Goal: Transaction & Acquisition: Book appointment/travel/reservation

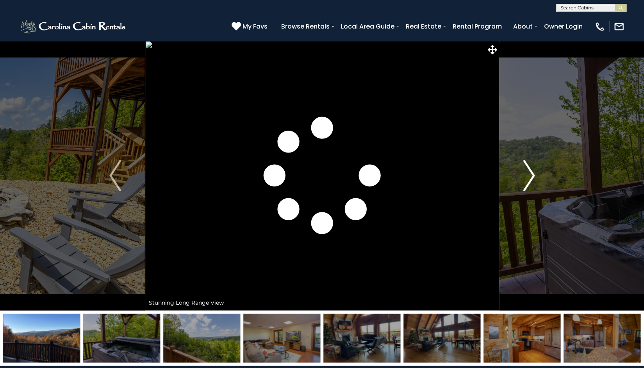
click at [530, 183] on img "Next" at bounding box center [529, 175] width 12 height 31
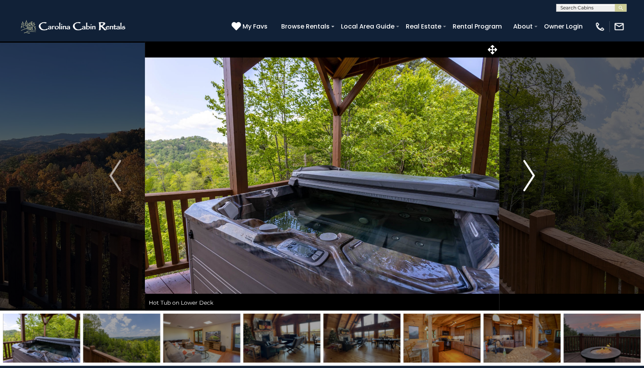
click at [530, 181] on img "Next" at bounding box center [529, 175] width 12 height 31
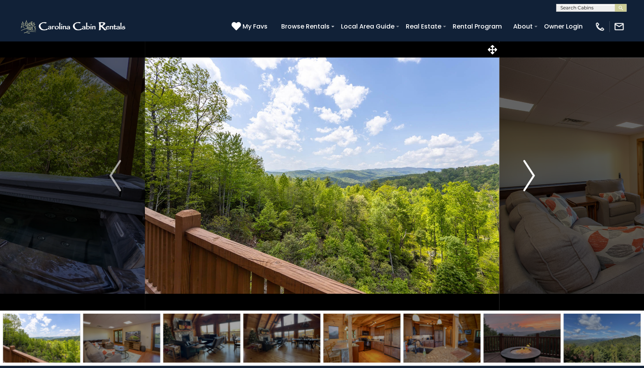
click at [530, 181] on img "Next" at bounding box center [529, 175] width 12 height 31
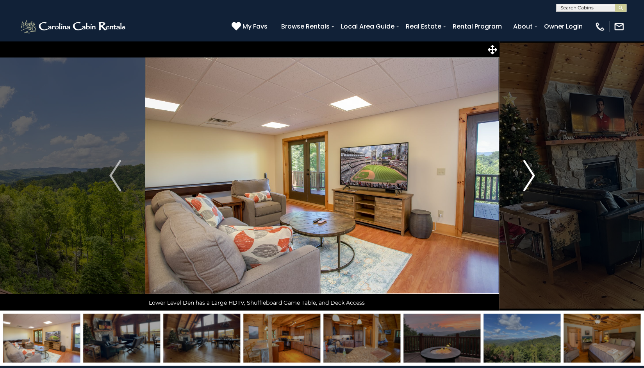
click at [530, 181] on img "Next" at bounding box center [529, 175] width 12 height 31
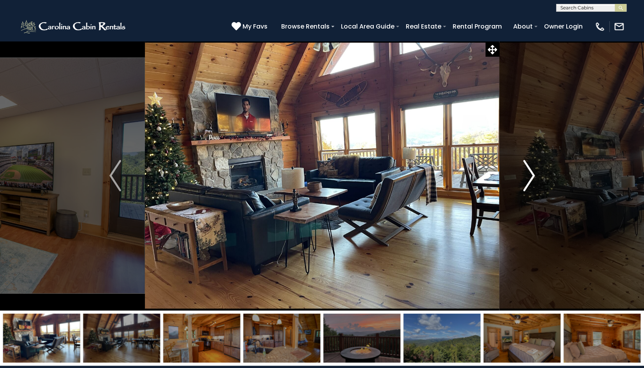
click at [530, 181] on img "Next" at bounding box center [529, 175] width 12 height 31
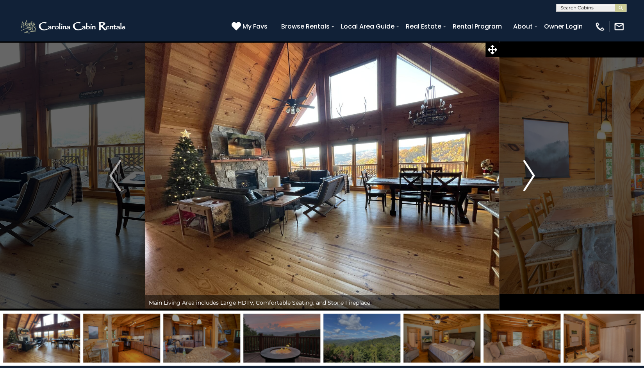
click at [530, 181] on img "Next" at bounding box center [529, 175] width 12 height 31
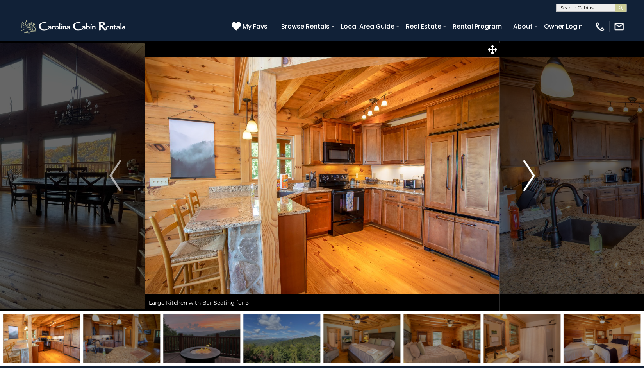
click at [531, 179] on img "Next" at bounding box center [529, 175] width 12 height 31
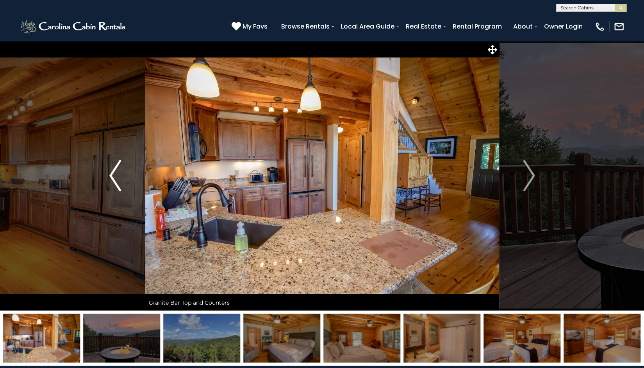
click at [112, 177] on img "Previous" at bounding box center [115, 175] width 12 height 31
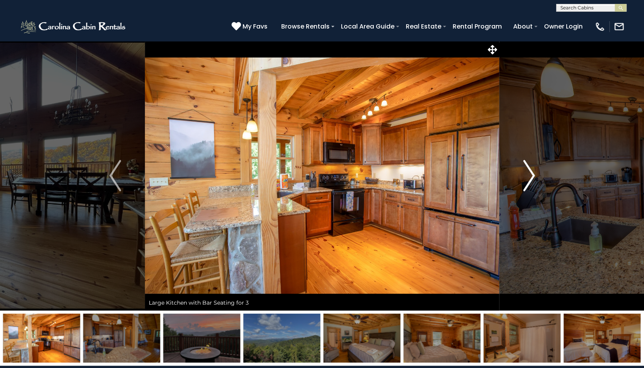
click at [517, 180] on button "Next" at bounding box center [529, 176] width 60 height 270
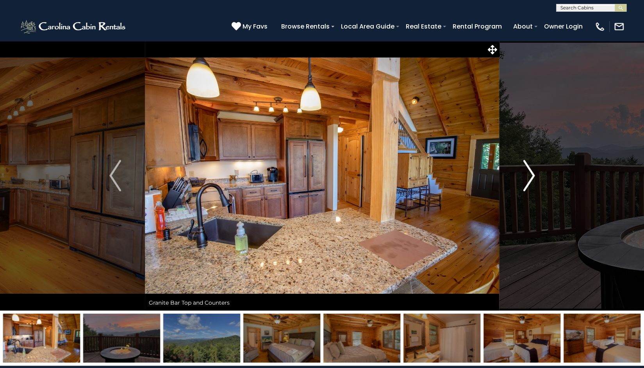
click at [530, 166] on img "Next" at bounding box center [529, 175] width 12 height 31
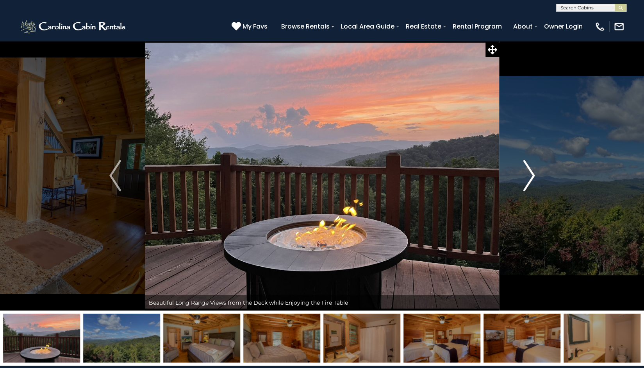
click at [528, 176] on img "Next" at bounding box center [529, 175] width 12 height 31
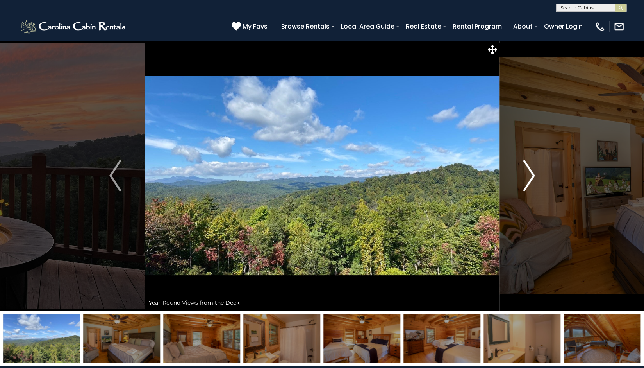
click at [531, 171] on img "Next" at bounding box center [529, 175] width 12 height 31
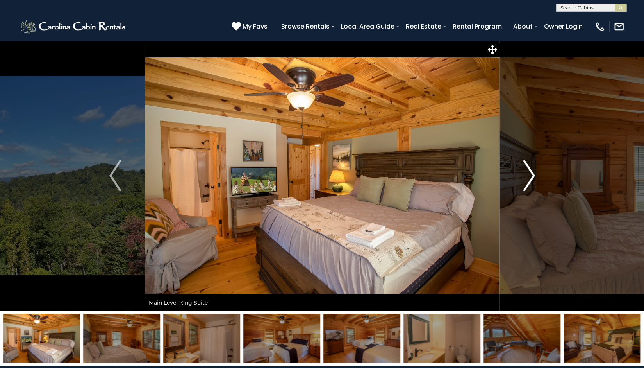
click at [519, 172] on button "Next" at bounding box center [529, 176] width 60 height 270
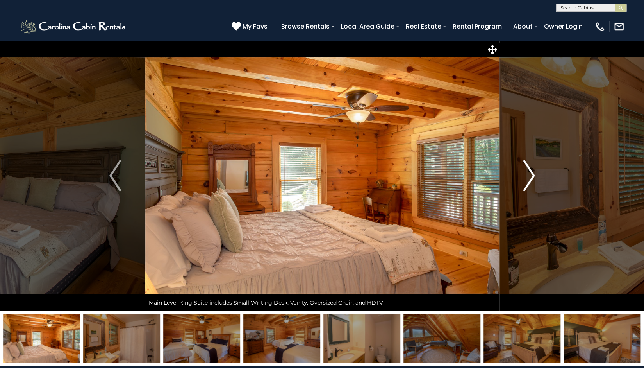
click at [536, 170] on button "Next" at bounding box center [529, 176] width 60 height 270
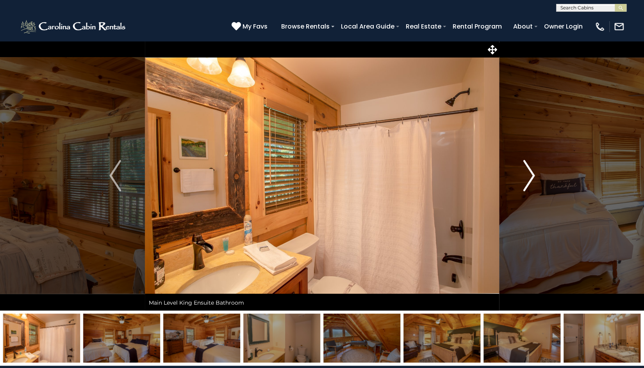
click at [523, 164] on img "Next" at bounding box center [529, 175] width 12 height 31
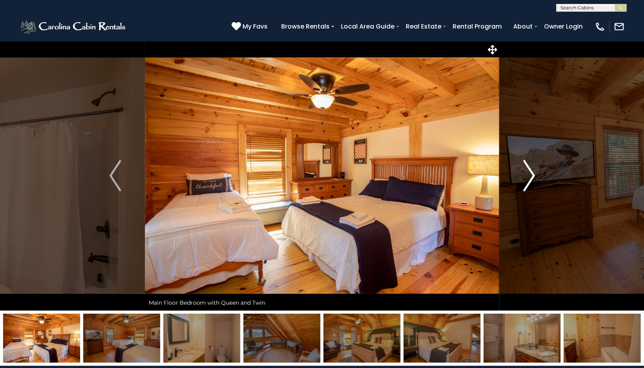
click at [527, 163] on img "Next" at bounding box center [529, 175] width 12 height 31
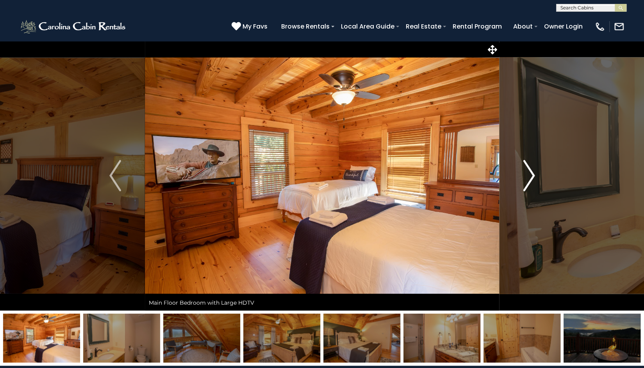
click at [527, 172] on img "Next" at bounding box center [529, 175] width 12 height 31
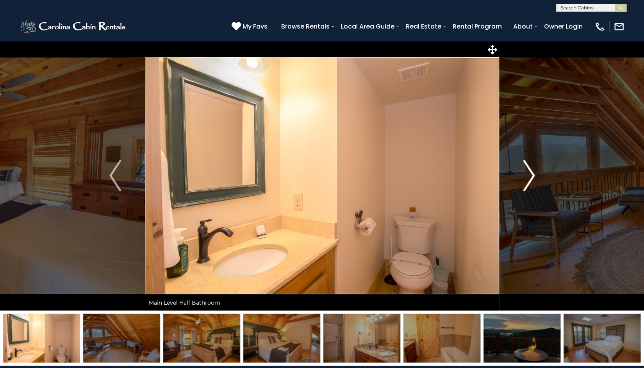
click at [528, 174] on img "Next" at bounding box center [529, 175] width 12 height 31
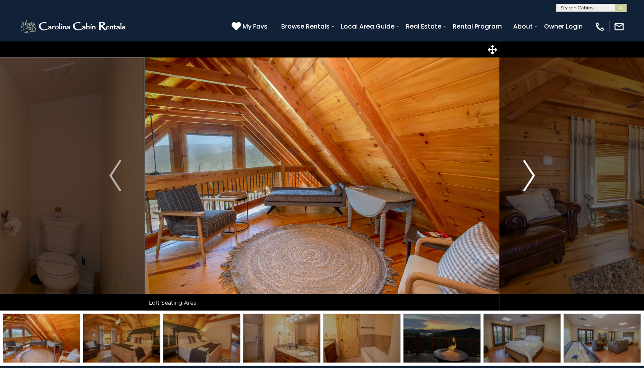
click at [526, 172] on img "Next" at bounding box center [529, 175] width 12 height 31
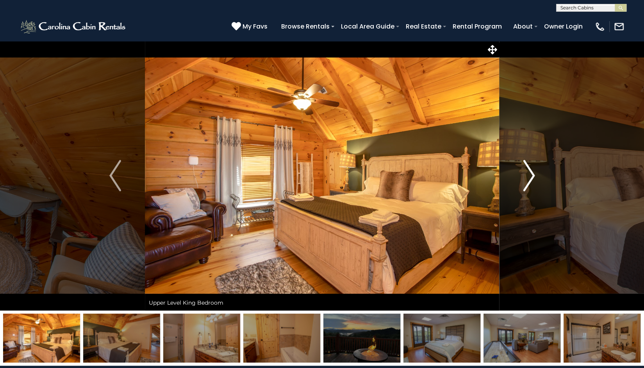
click at [521, 172] on button "Next" at bounding box center [529, 176] width 60 height 270
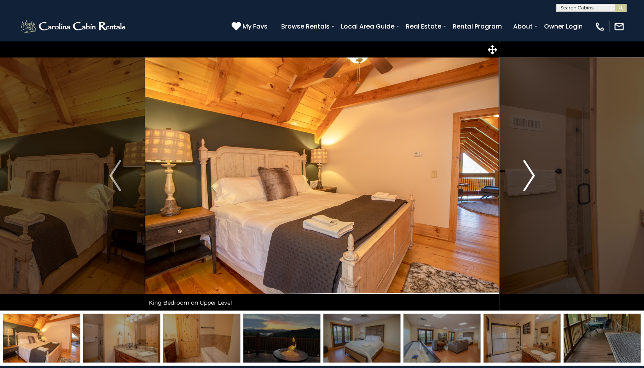
click at [518, 168] on button "Next" at bounding box center [529, 176] width 60 height 270
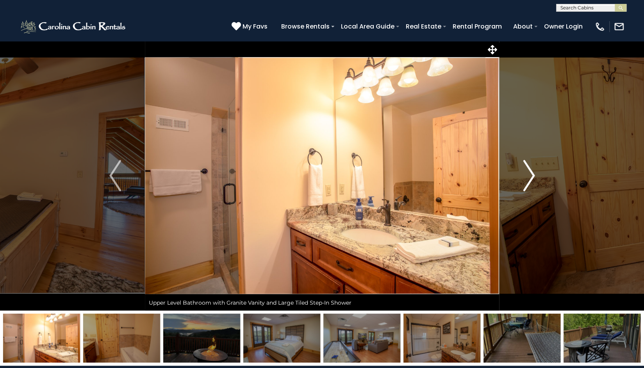
click at [516, 161] on button "Next" at bounding box center [529, 176] width 60 height 270
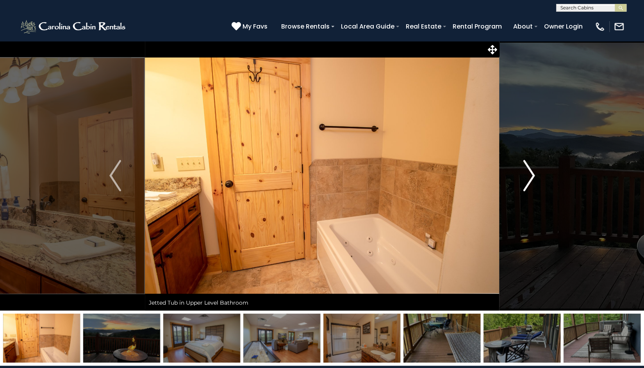
click at [526, 172] on img "Next" at bounding box center [529, 175] width 12 height 31
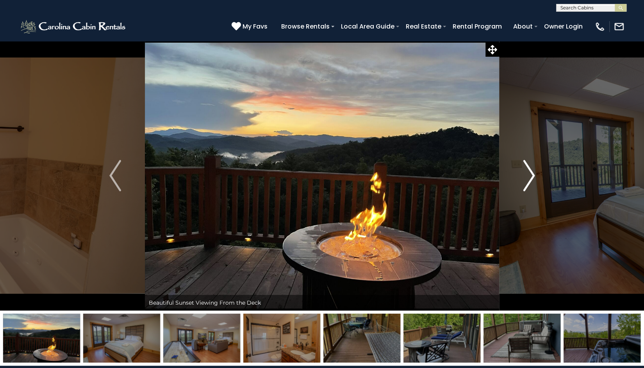
click at [520, 183] on button "Next" at bounding box center [529, 176] width 60 height 270
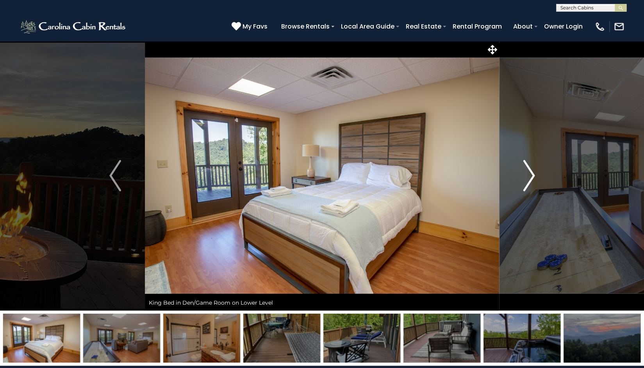
click at [533, 179] on img "Next" at bounding box center [529, 175] width 12 height 31
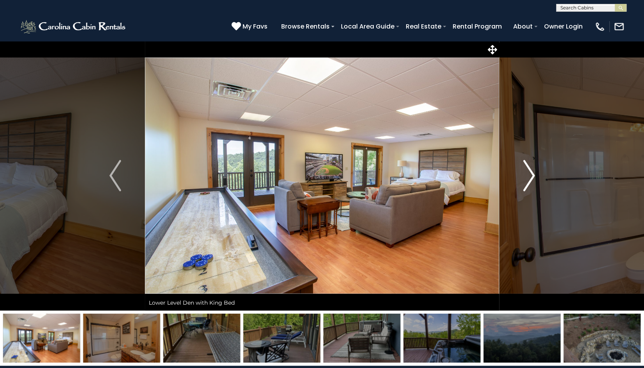
click at [533, 179] on img "Next" at bounding box center [529, 175] width 12 height 31
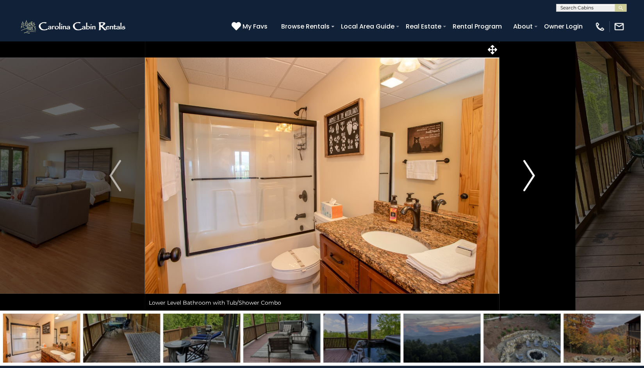
click at [533, 179] on img "Next" at bounding box center [529, 175] width 12 height 31
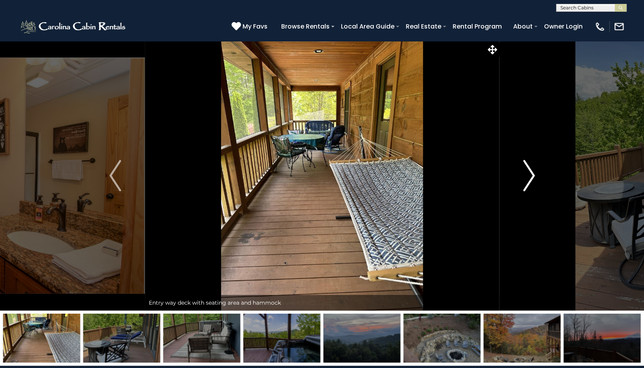
click at [533, 179] on img "Next" at bounding box center [529, 175] width 12 height 31
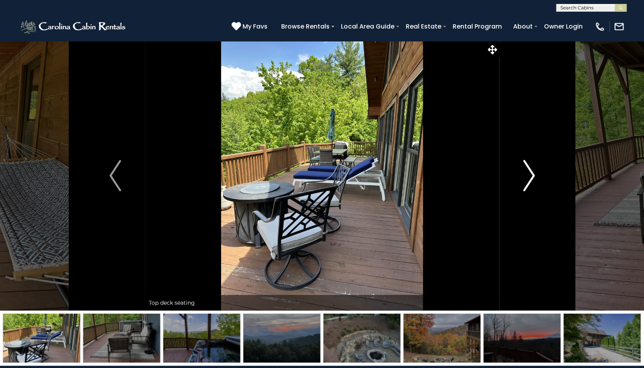
click at [533, 179] on img "Next" at bounding box center [529, 175] width 12 height 31
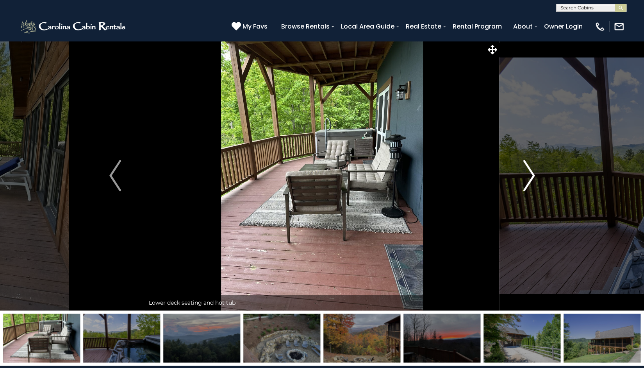
click at [533, 179] on img "Next" at bounding box center [529, 175] width 12 height 31
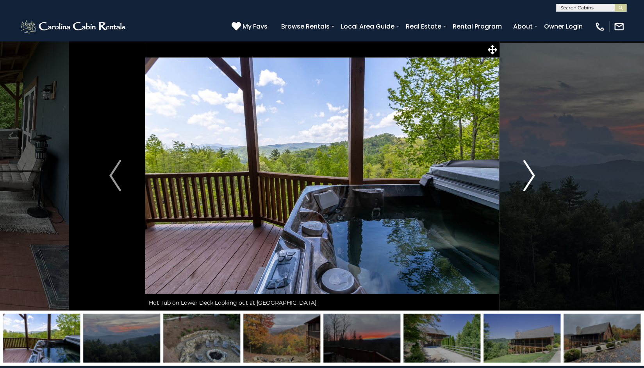
click at [530, 173] on img "Next" at bounding box center [529, 175] width 12 height 31
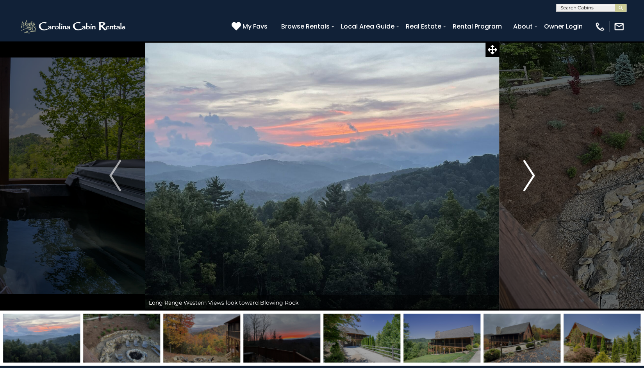
click at [532, 179] on img "Next" at bounding box center [529, 175] width 12 height 31
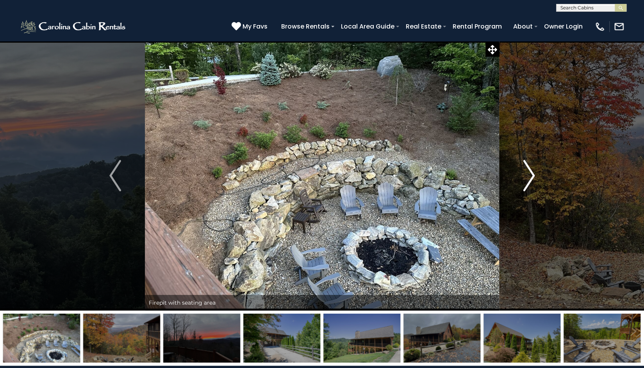
click at [528, 182] on img "Next" at bounding box center [529, 175] width 12 height 31
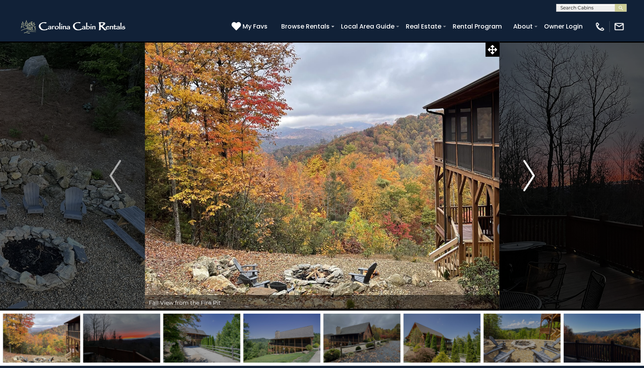
click at [528, 182] on img "Next" at bounding box center [529, 175] width 12 height 31
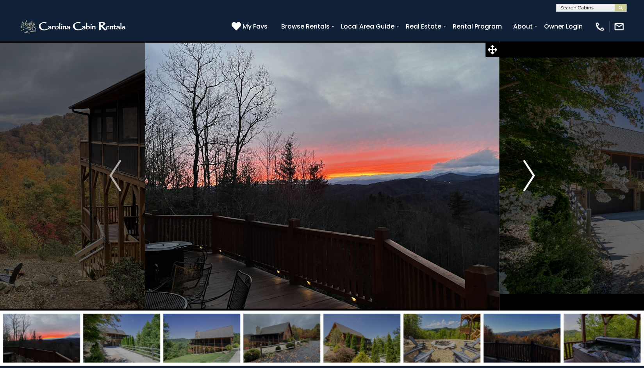
click at [528, 182] on img "Next" at bounding box center [529, 175] width 12 height 31
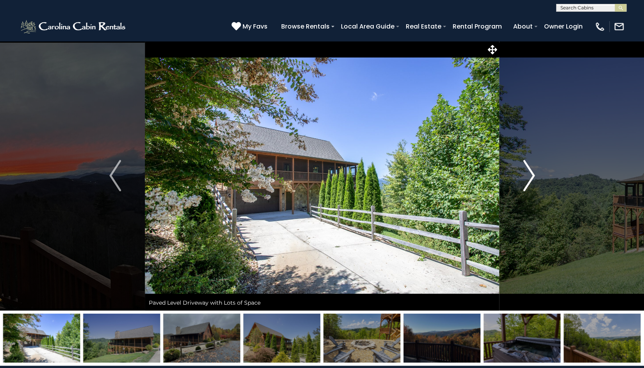
click at [528, 182] on img "Next" at bounding box center [529, 175] width 12 height 31
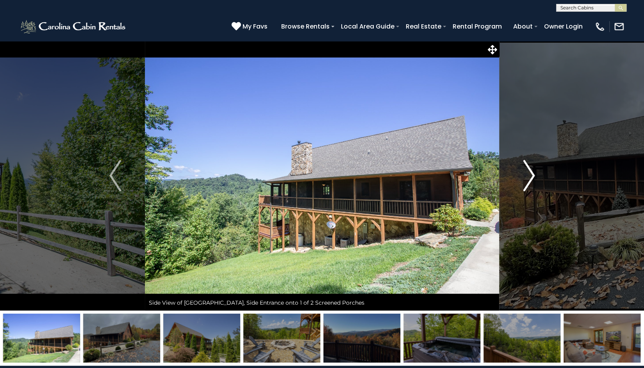
click at [528, 182] on img "Next" at bounding box center [529, 175] width 12 height 31
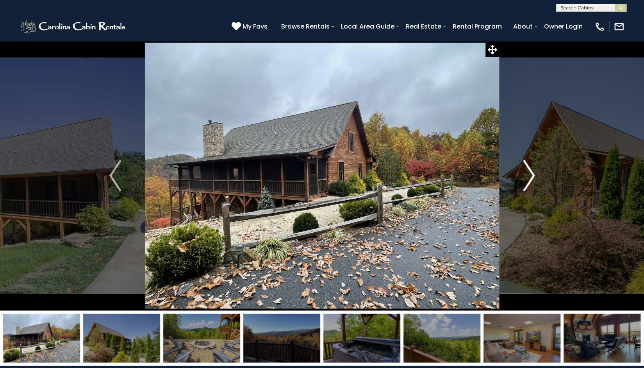
click at [528, 182] on img "Next" at bounding box center [529, 175] width 12 height 31
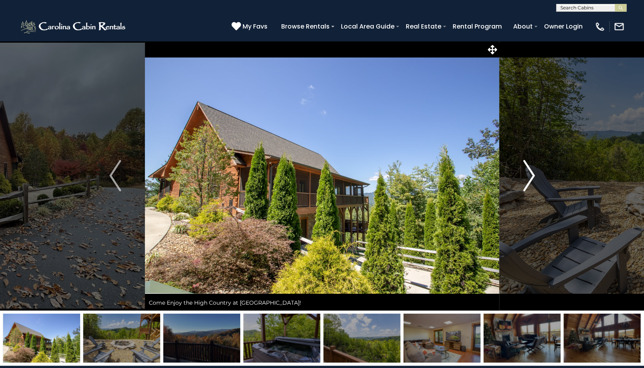
click at [528, 182] on img "Next" at bounding box center [529, 175] width 12 height 31
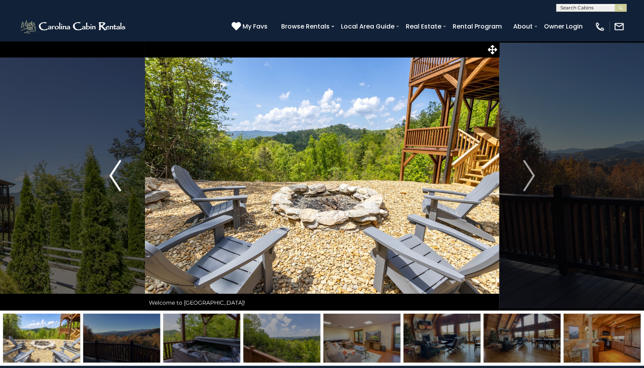
click at [116, 179] on img "Previous" at bounding box center [115, 175] width 12 height 31
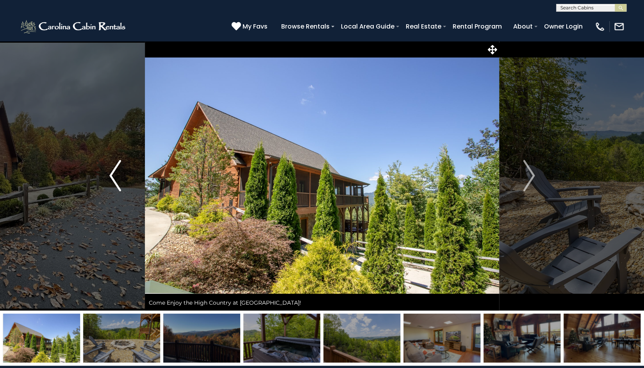
click at [116, 179] on img "Previous" at bounding box center [115, 175] width 12 height 31
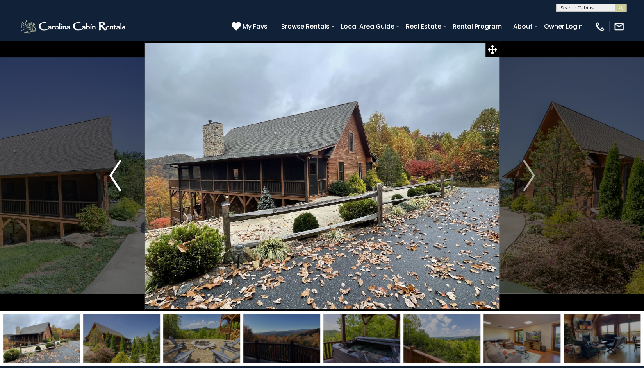
click at [116, 179] on img "Previous" at bounding box center [115, 175] width 12 height 31
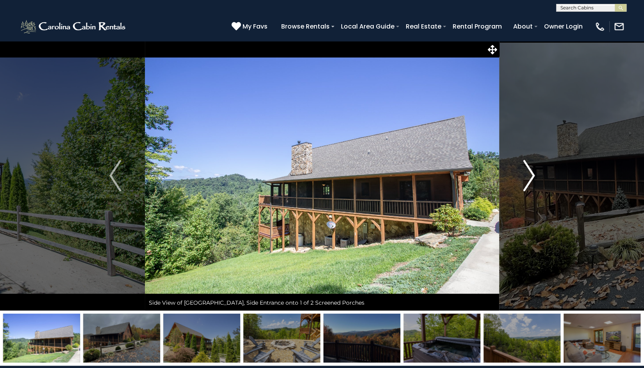
click at [528, 174] on img "Next" at bounding box center [529, 175] width 12 height 31
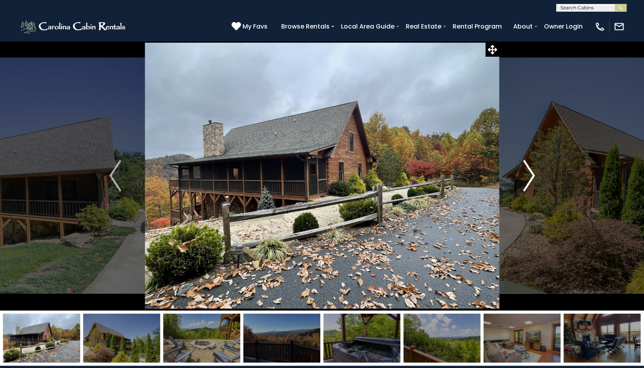
click at [523, 177] on button "Next" at bounding box center [529, 176] width 60 height 270
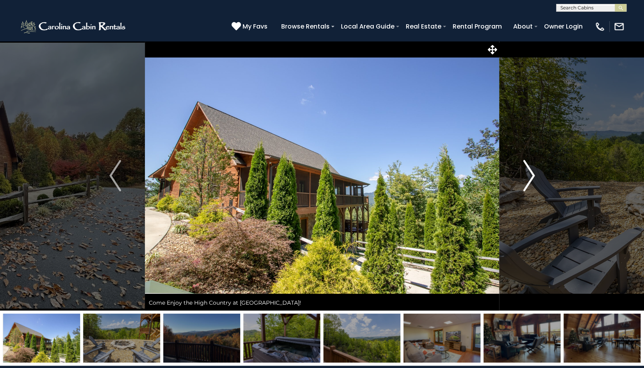
click at [524, 176] on img "Next" at bounding box center [529, 175] width 12 height 31
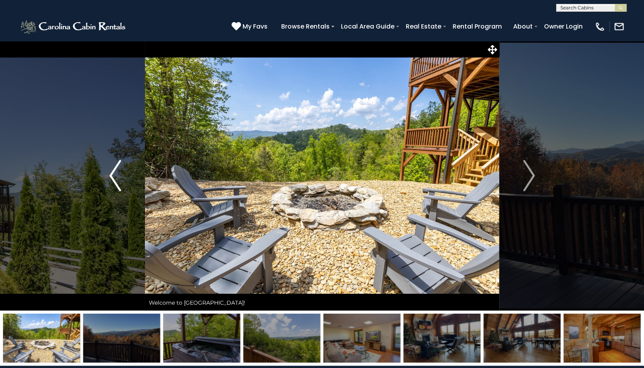
click at [106, 166] on button "Previous" at bounding box center [115, 176] width 60 height 270
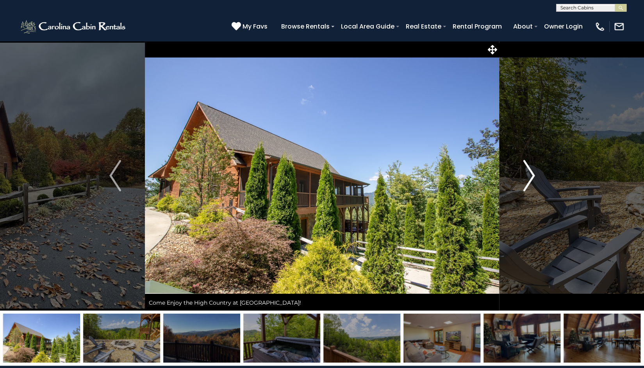
click at [530, 175] on img "Next" at bounding box center [529, 175] width 12 height 31
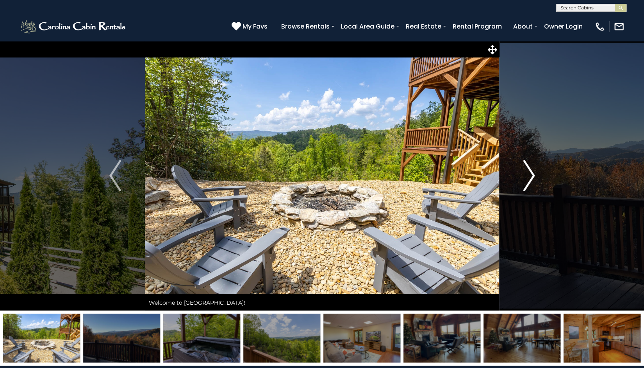
click at [521, 172] on button "Next" at bounding box center [529, 176] width 60 height 270
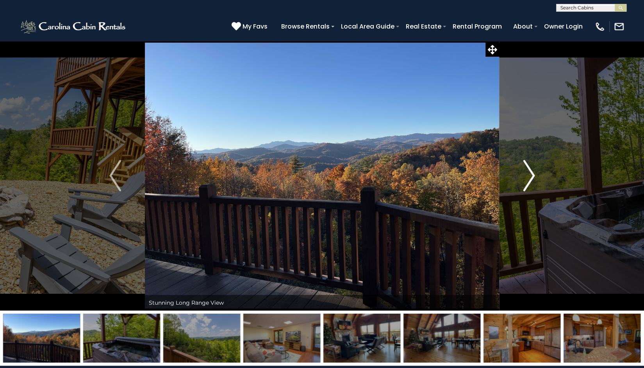
click at [525, 176] on img "Next" at bounding box center [529, 175] width 12 height 31
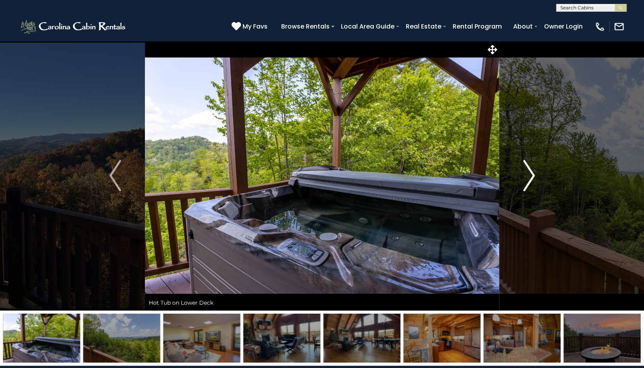
click at [519, 160] on button "Next" at bounding box center [529, 176] width 60 height 270
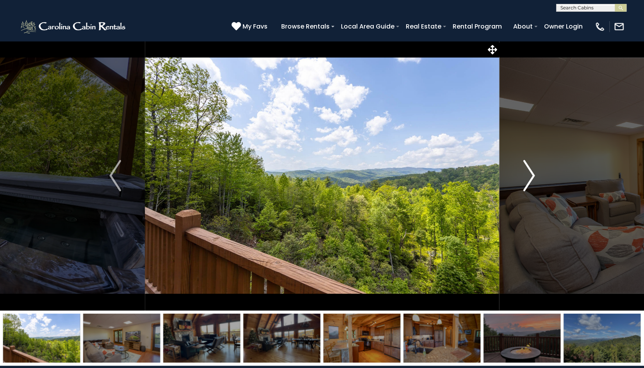
click at [516, 170] on button "Next" at bounding box center [529, 176] width 60 height 270
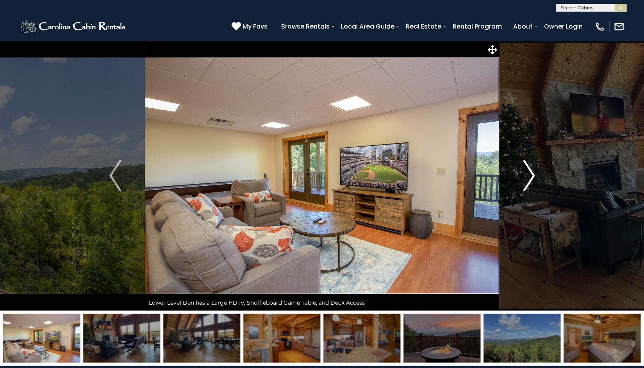
click at [530, 164] on img "Next" at bounding box center [529, 175] width 12 height 31
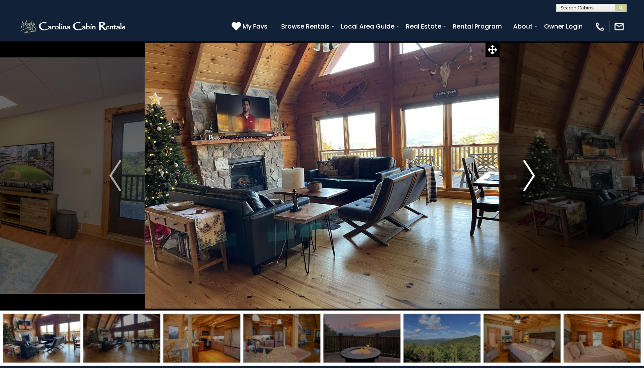
click at [521, 170] on button "Next" at bounding box center [529, 176] width 60 height 270
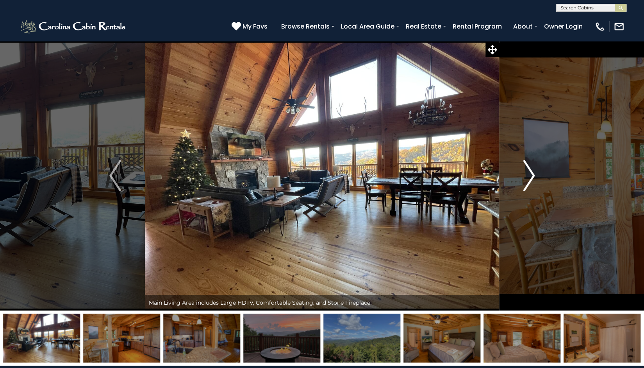
click at [526, 170] on img "Next" at bounding box center [529, 175] width 12 height 31
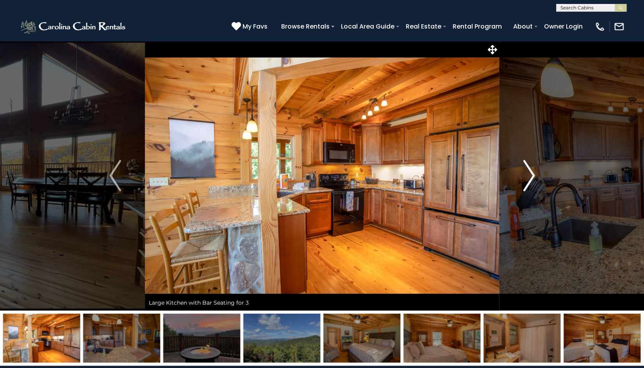
click at [515, 168] on button "Next" at bounding box center [529, 176] width 60 height 270
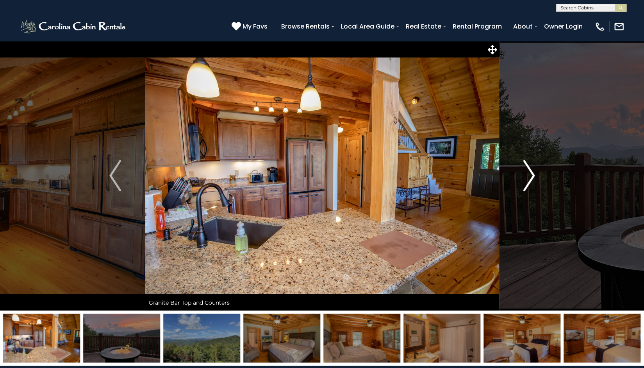
click at [525, 172] on img "Next" at bounding box center [529, 175] width 12 height 31
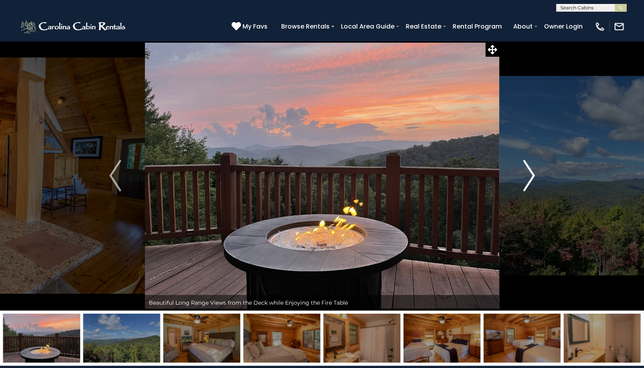
click at [521, 179] on button "Next" at bounding box center [529, 176] width 60 height 270
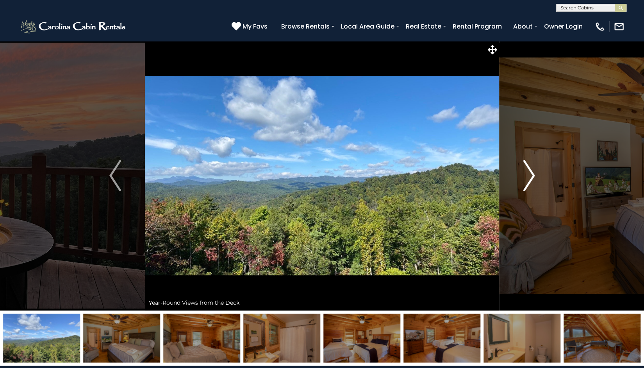
click at [512, 176] on button "Next" at bounding box center [529, 176] width 60 height 270
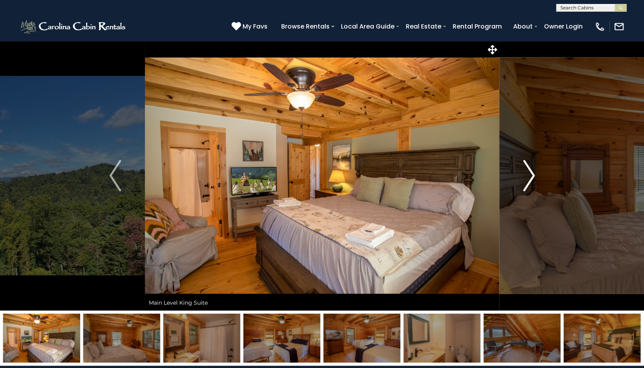
click at [517, 168] on button "Next" at bounding box center [529, 176] width 60 height 270
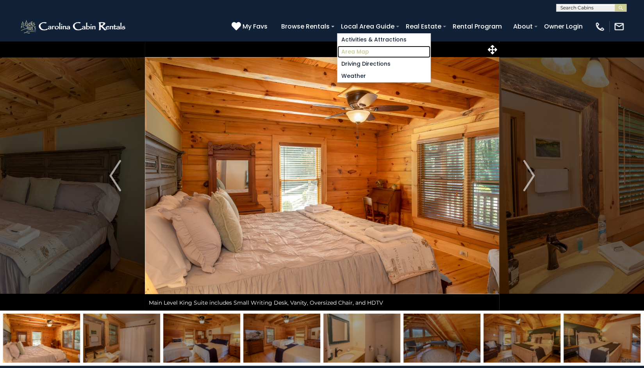
click at [367, 50] on link "Area Map" at bounding box center [384, 52] width 93 height 12
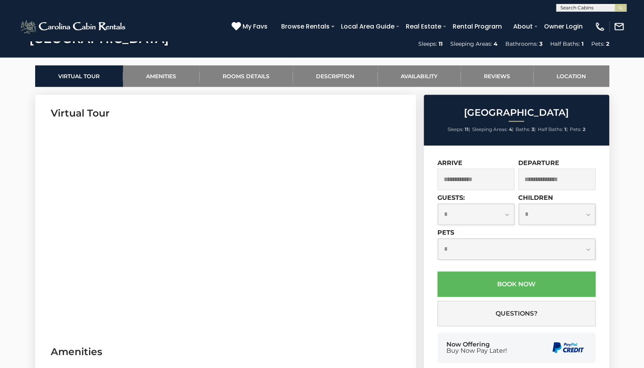
scroll to position [367, 0]
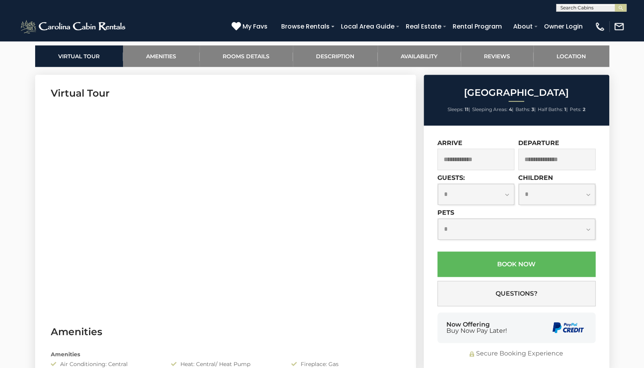
click at [464, 160] on input "text" at bounding box center [476, 159] width 77 height 21
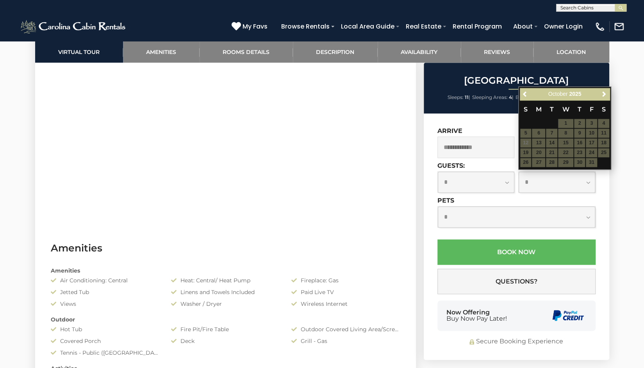
scroll to position [456, 0]
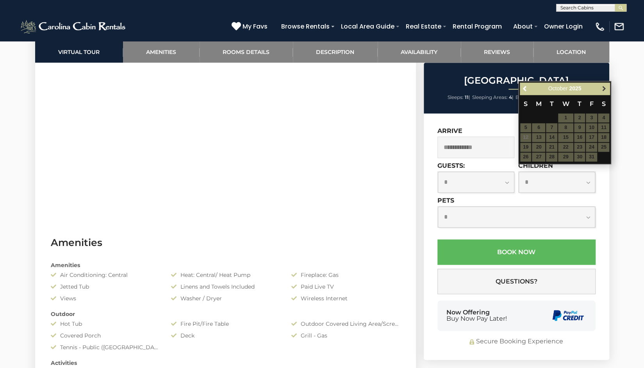
click at [604, 90] on span "Next" at bounding box center [604, 88] width 6 height 6
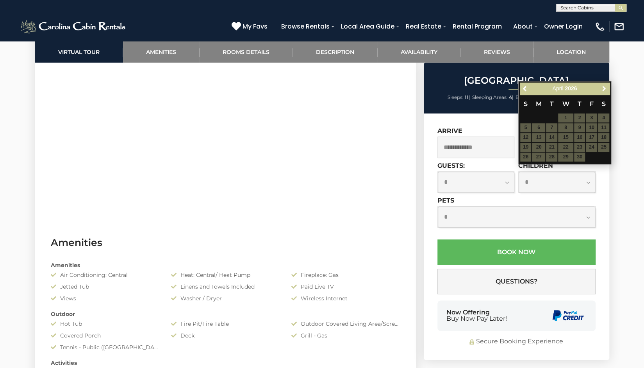
click at [604, 90] on span "Next" at bounding box center [604, 88] width 6 height 6
click at [528, 147] on table "S M T W T F S 1 2 3 4 5 6 7 8 9 10 11 12 13 14 15 16 17 18 19 20 21 22 23 24 25…" at bounding box center [565, 128] width 90 height 67
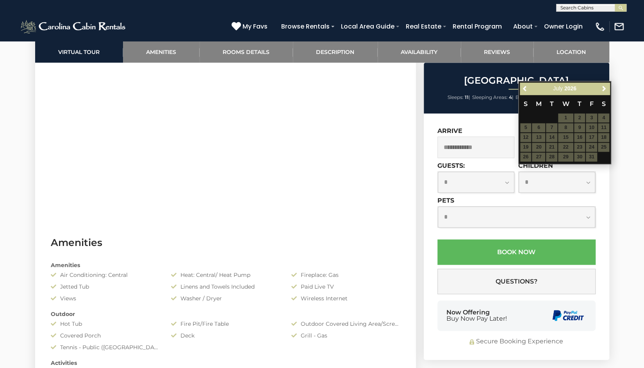
click at [526, 148] on table "S M T W T F S 1 2 3 4 5 6 7 8 9 10 11 12 13 14 15 16 17 18 19 20 21 22 23 24 25…" at bounding box center [565, 128] width 90 height 67
drag, startPoint x: 578, startPoint y: 88, endPoint x: 531, endPoint y: 144, distance: 73.6
click at [531, 144] on div "Previous Next July 2026 S M T W T F S 1 2 3 4 5 6 7 8 9 10 11 12 13 14 15 16 17…" at bounding box center [565, 122] width 93 height 83
click at [531, 144] on table "S M T W T F S 1 2 3 4 5 6 7 8 9 10 11 12 13 14 15 16 17 18 19 20 21 22 23 24 25…" at bounding box center [565, 128] width 90 height 67
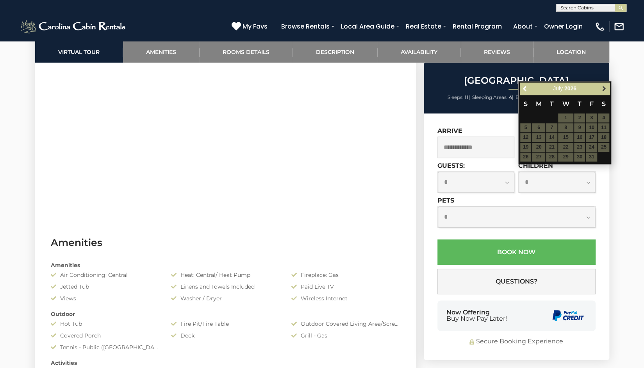
click at [604, 86] on span "Next" at bounding box center [604, 88] width 6 height 6
click at [524, 88] on span "Previous" at bounding box center [526, 88] width 6 height 6
click at [535, 146] on table "S M T W T F S 1 2 3 4 5 6 7 8 9 10 11 12 13 14 15 16 17 18 19 20 21 22 23 24 25…" at bounding box center [565, 128] width 90 height 67
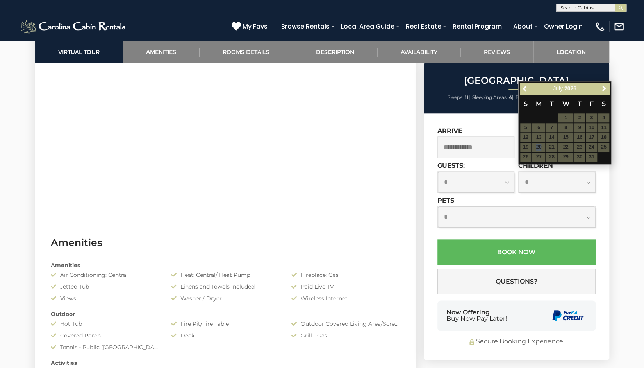
click at [535, 146] on table "S M T W T F S 1 2 3 4 5 6 7 8 9 10 11 12 13 14 15 16 17 18 19 20 21 22 23 24 25…" at bounding box center [565, 128] width 90 height 67
click at [528, 147] on table "S M T W T F S 1 2 3 4 5 6 7 8 9 10 11 12 13 14 15 16 17 18 19 20 21 22 23 24 25…" at bounding box center [565, 128] width 90 height 67
click at [539, 145] on table "S M T W T F S 1 2 3 4 5 6 7 8 9 10 11 12 13 14 15 16 17 18 19 20 21 22 23 24 25…" at bounding box center [565, 128] width 90 height 67
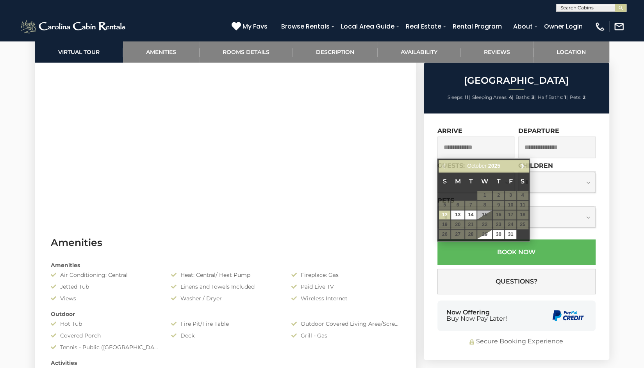
click at [476, 145] on input "text" at bounding box center [476, 146] width 77 height 21
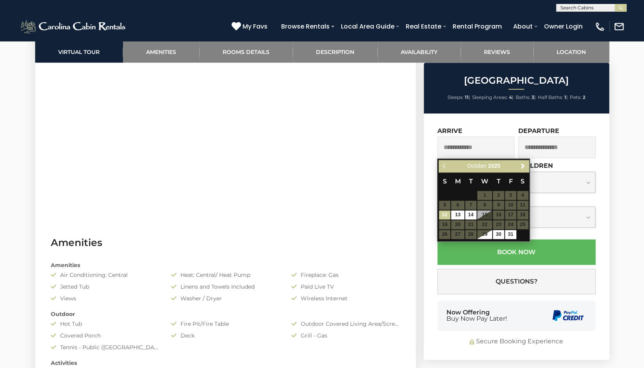
click at [476, 145] on input "text" at bounding box center [476, 146] width 77 height 21
click at [523, 163] on span "Next" at bounding box center [523, 166] width 6 height 6
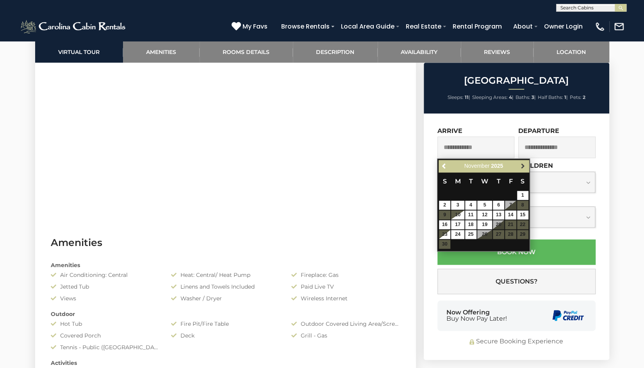
click at [523, 163] on span "Next" at bounding box center [523, 166] width 6 height 6
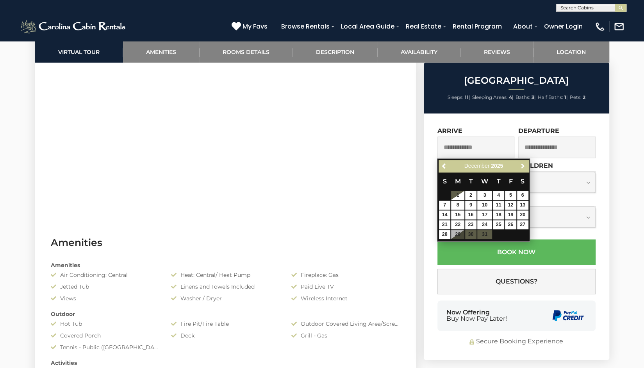
click at [523, 163] on span "Next" at bounding box center [523, 166] width 6 height 6
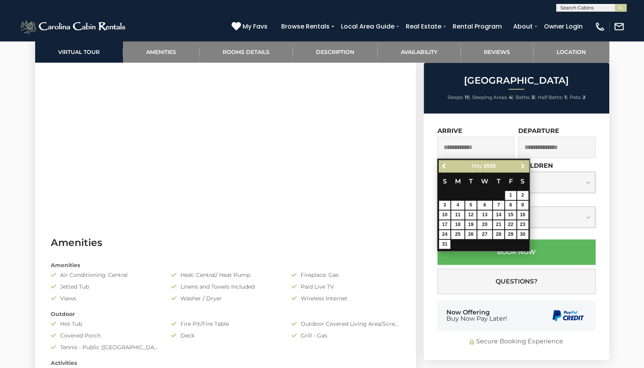
click at [523, 163] on span "Next" at bounding box center [523, 166] width 6 height 6
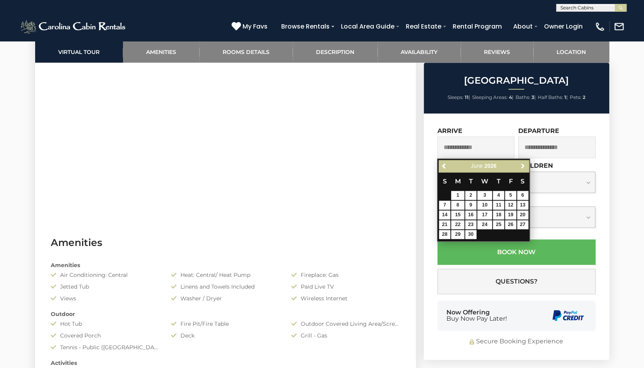
click at [523, 163] on span "Next" at bounding box center [523, 166] width 6 height 6
click at [443, 221] on link "19" at bounding box center [444, 224] width 11 height 9
type input "**********"
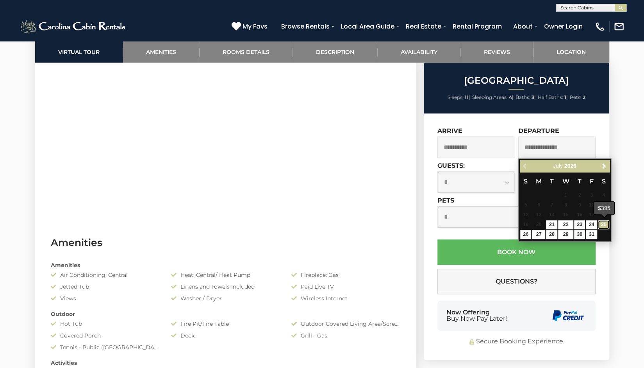
click at [605, 225] on link "25" at bounding box center [603, 224] width 11 height 9
type input "**********"
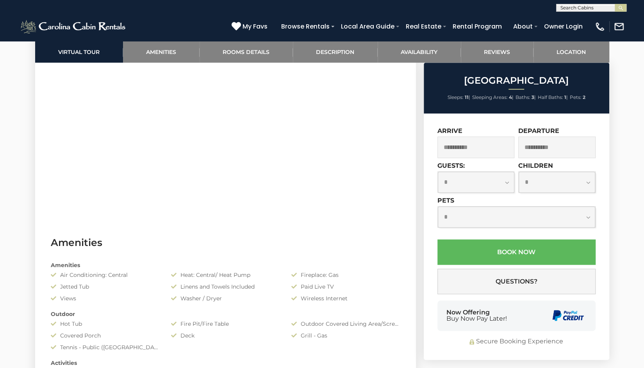
click at [508, 181] on select "**********" at bounding box center [476, 182] width 77 height 21
select select "*"
click at [438, 172] on select "**********" at bounding box center [476, 182] width 77 height 21
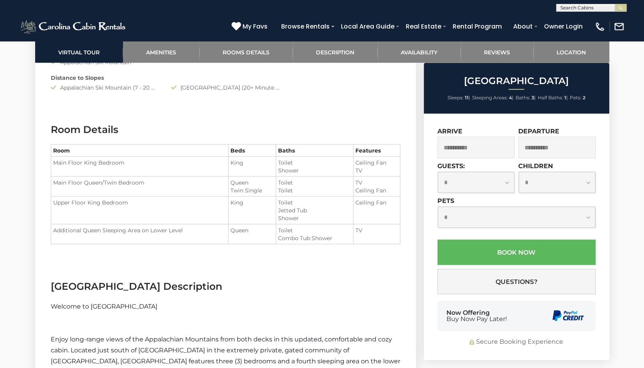
scroll to position [916, 0]
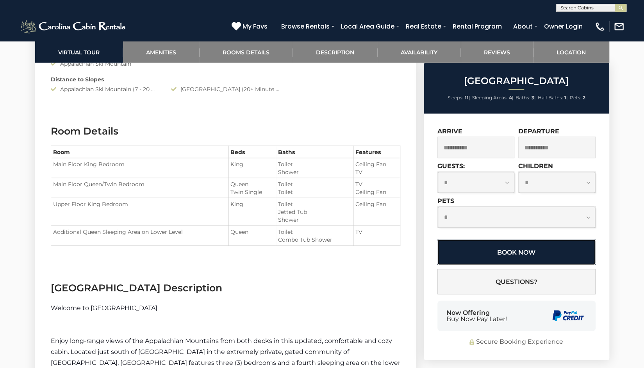
click at [516, 249] on button "Book Now" at bounding box center [517, 251] width 158 height 25
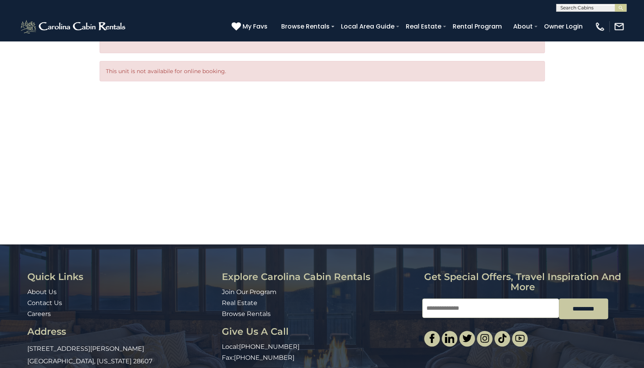
click at [567, 101] on div "This unit is not availabile for online booking. Oops, it looks like you skipped…" at bounding box center [322, 225] width 644 height 368
click at [407, 146] on div "This unit is not availabile for online booking. Oops, it looks like you skipped…" at bounding box center [322, 143] width 457 height 204
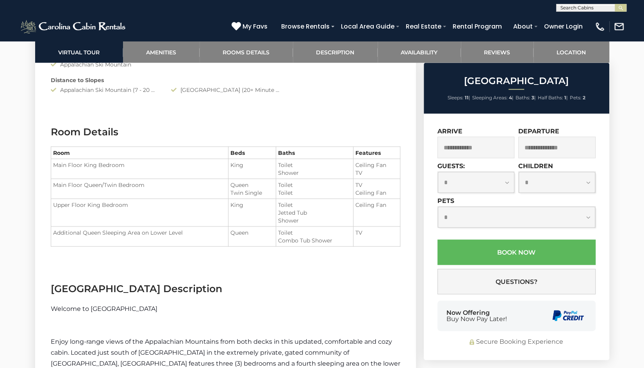
click at [491, 143] on input "text" at bounding box center [476, 146] width 77 height 21
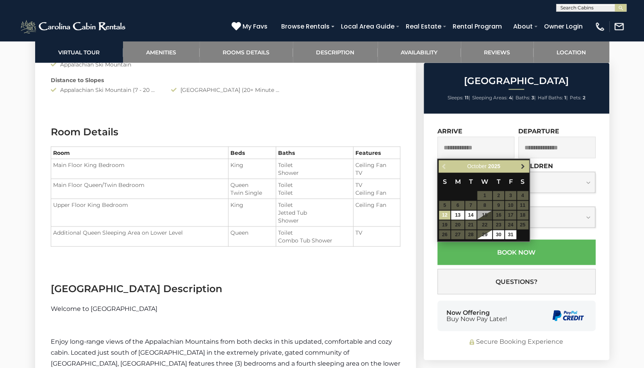
click at [524, 166] on span "Next" at bounding box center [523, 166] width 6 height 6
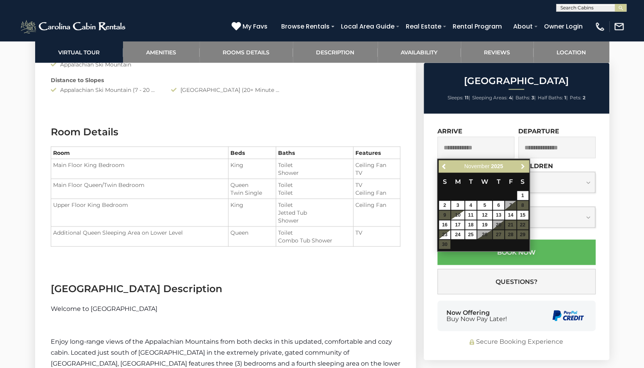
click at [524, 166] on span "Next" at bounding box center [523, 166] width 6 height 6
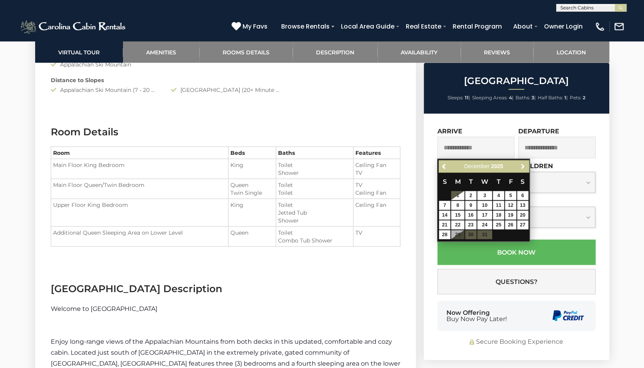
click at [524, 166] on span "Next" at bounding box center [523, 166] width 6 height 6
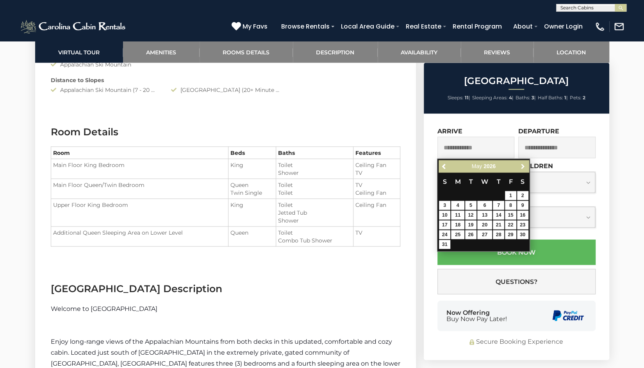
click at [524, 166] on span "Next" at bounding box center [523, 166] width 6 height 6
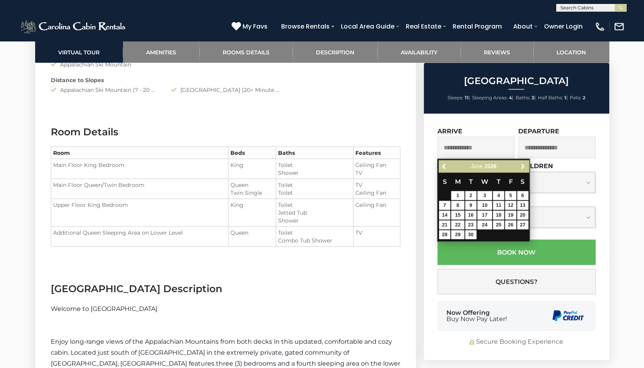
click at [524, 166] on span "Next" at bounding box center [523, 166] width 6 height 6
click at [525, 163] on span "Next" at bounding box center [523, 166] width 6 height 6
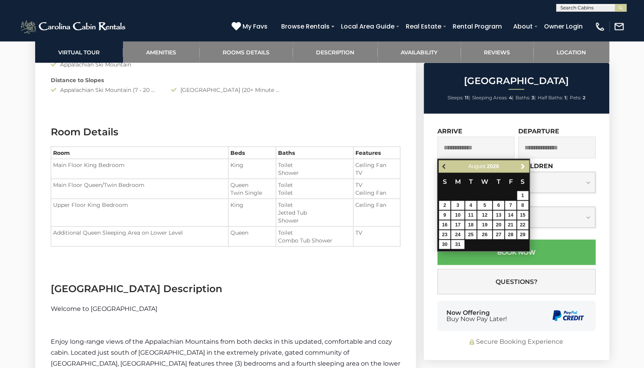
click at [442, 164] on span "Previous" at bounding box center [445, 166] width 6 height 6
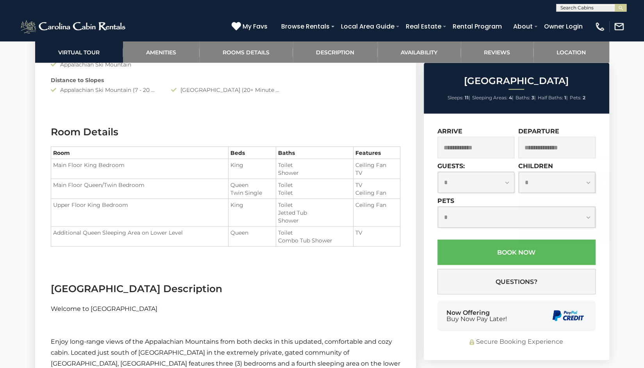
click at [288, 290] on h3 "[GEOGRAPHIC_DATA] Description" at bounding box center [226, 288] width 350 height 14
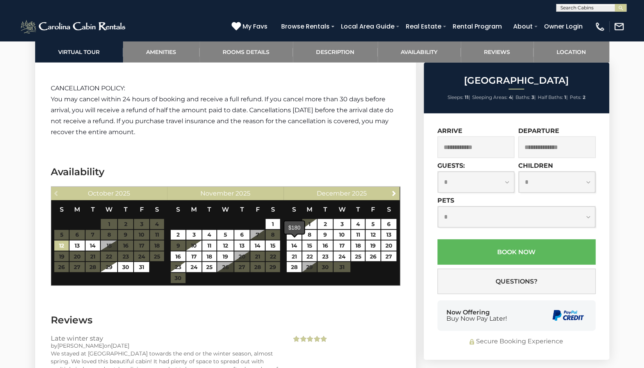
scroll to position [1400, 0]
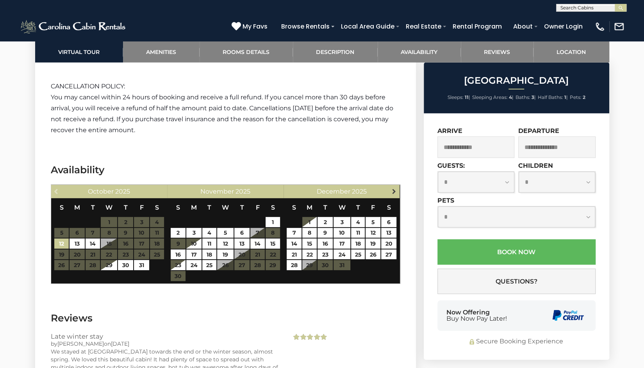
click at [394, 186] on link "Next" at bounding box center [394, 191] width 10 height 10
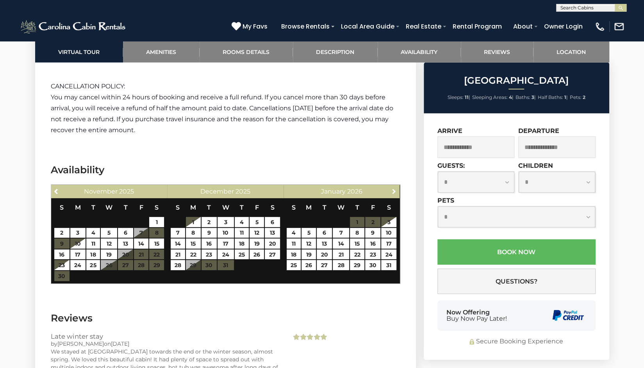
click at [394, 186] on link "Next" at bounding box center [394, 191] width 10 height 10
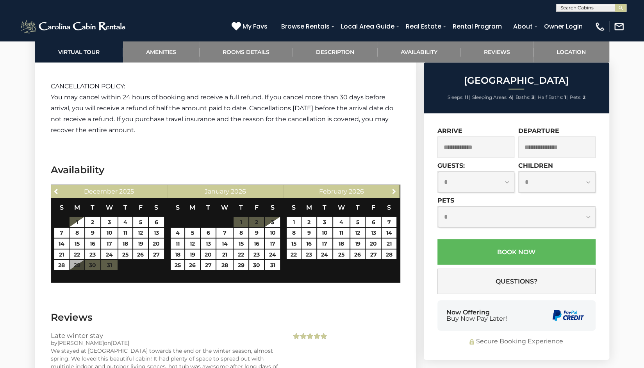
click at [394, 186] on link "Next" at bounding box center [394, 191] width 10 height 10
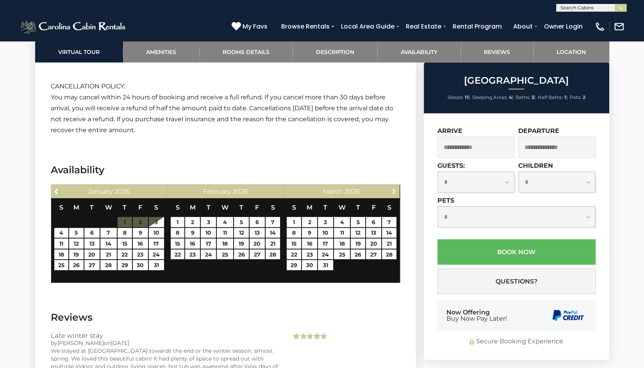
click at [394, 186] on link "Next" at bounding box center [394, 191] width 10 height 10
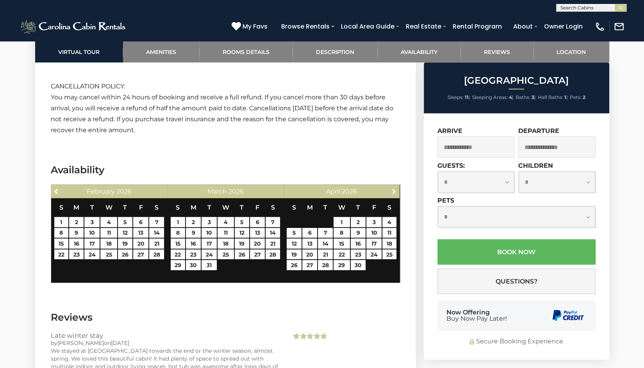
click at [394, 186] on link "Next" at bounding box center [394, 191] width 10 height 10
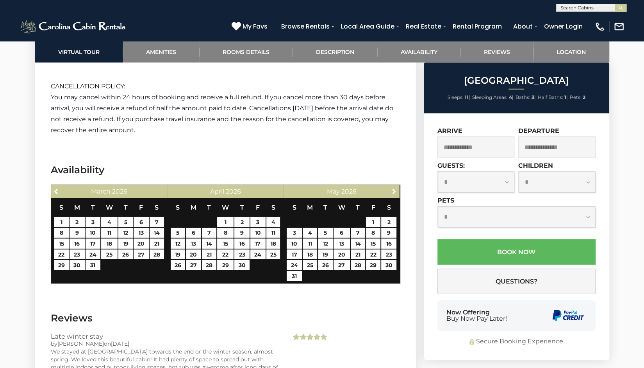
click at [394, 186] on link "Next" at bounding box center [394, 191] width 10 height 10
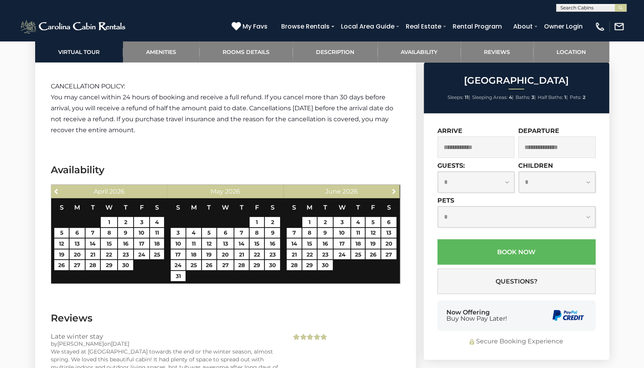
click at [394, 186] on link "Next" at bounding box center [394, 191] width 10 height 10
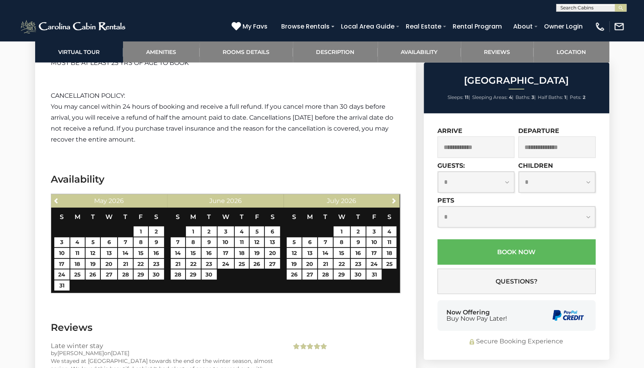
scroll to position [1394, 0]
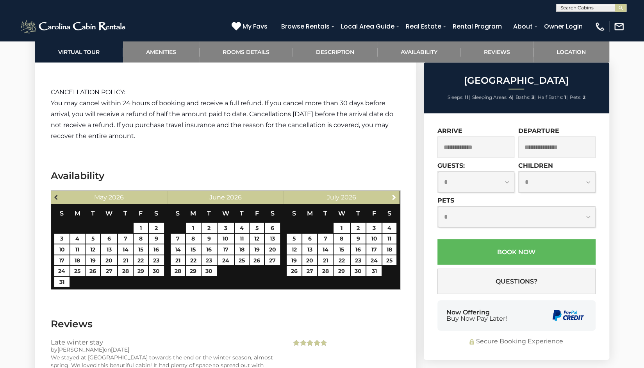
click at [56, 194] on span "Previous" at bounding box center [57, 197] width 6 height 6
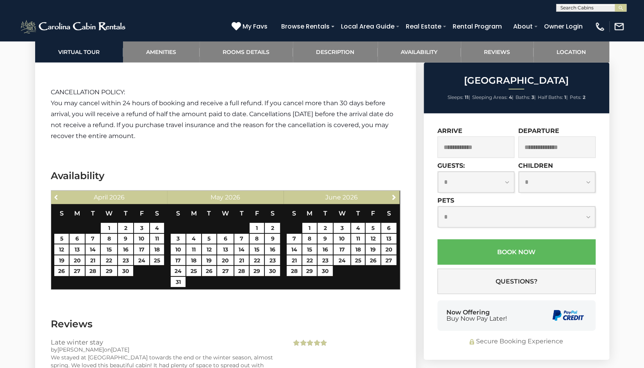
click at [56, 194] on span "Previous" at bounding box center [57, 197] width 6 height 6
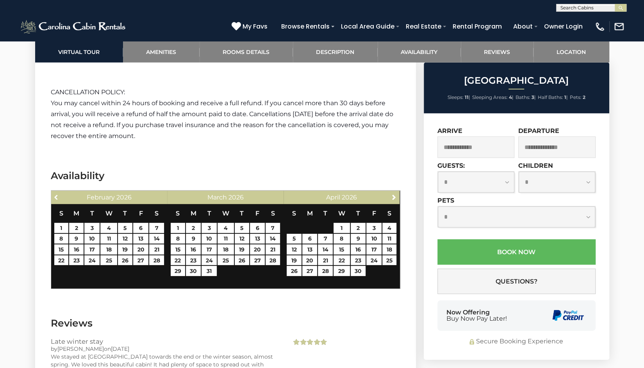
click at [56, 194] on span "Previous" at bounding box center [57, 197] width 6 height 6
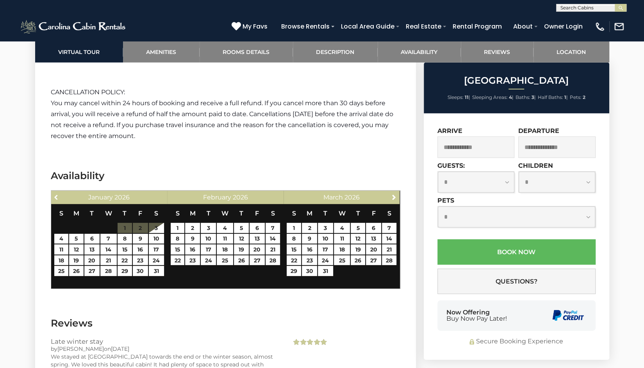
click at [56, 194] on span "Previous" at bounding box center [57, 197] width 6 height 6
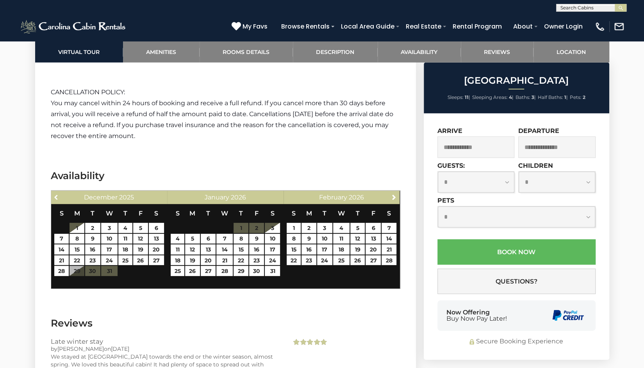
click at [56, 194] on span "Previous" at bounding box center [57, 197] width 6 height 6
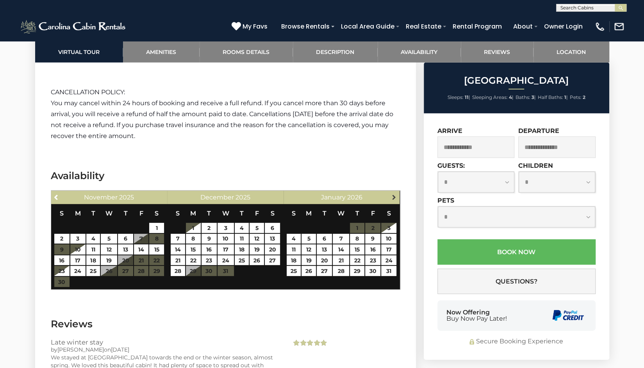
click at [397, 194] on link "Next" at bounding box center [394, 197] width 10 height 10
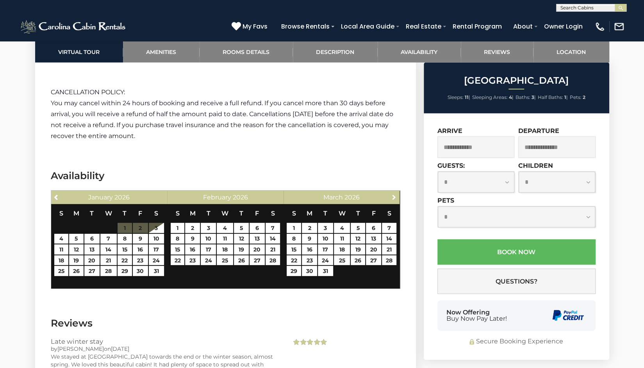
click at [397, 194] on link "Next" at bounding box center [394, 197] width 10 height 10
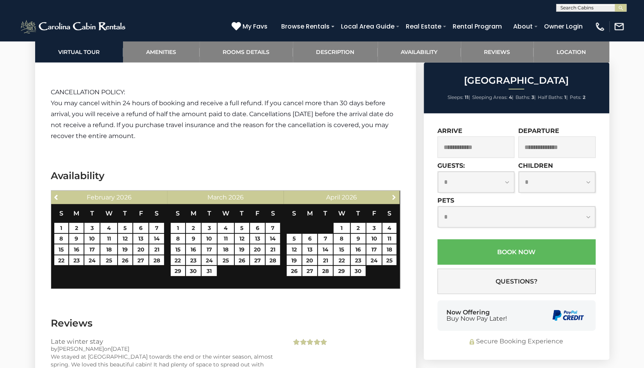
click at [397, 194] on link "Next" at bounding box center [394, 197] width 10 height 10
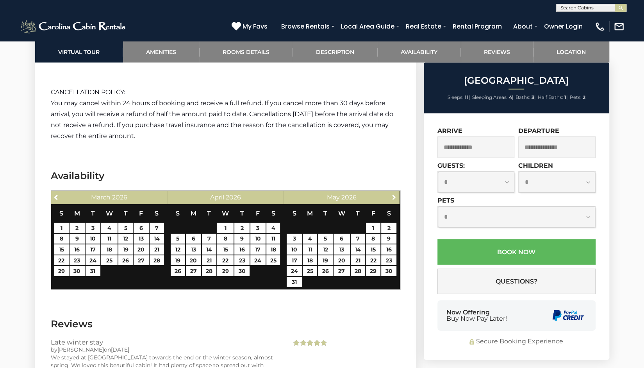
click at [397, 194] on link "Next" at bounding box center [394, 197] width 10 height 10
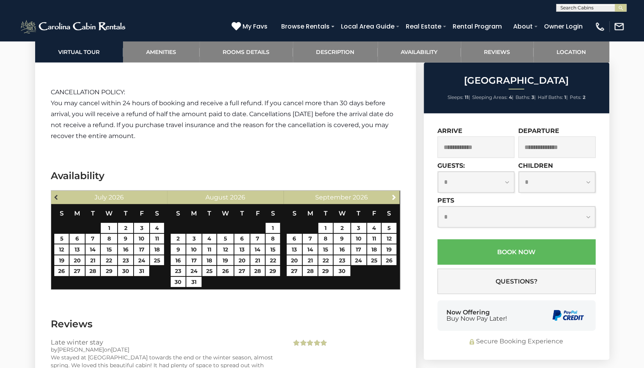
click at [55, 195] on span "Previous" at bounding box center [57, 197] width 6 height 6
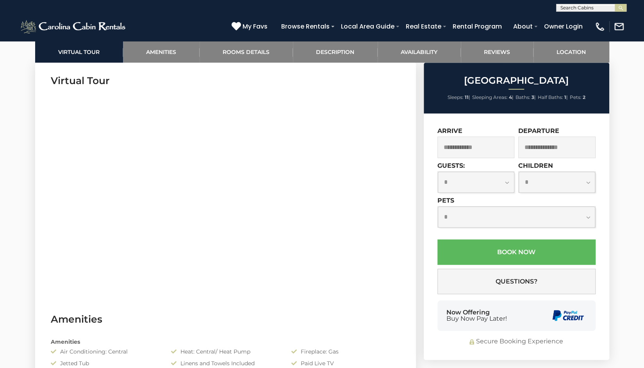
scroll to position [376, 0]
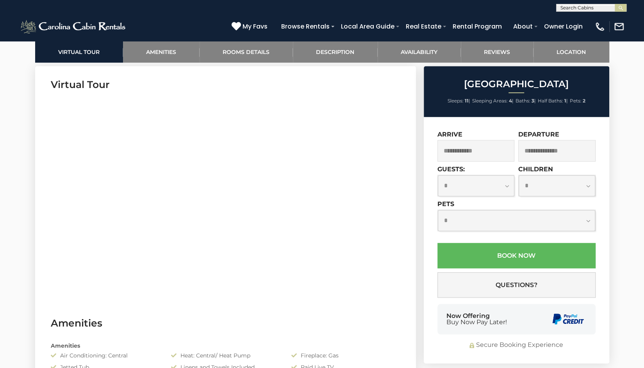
click at [46, 251] on section "Virtual Tour" at bounding box center [225, 185] width 381 height 238
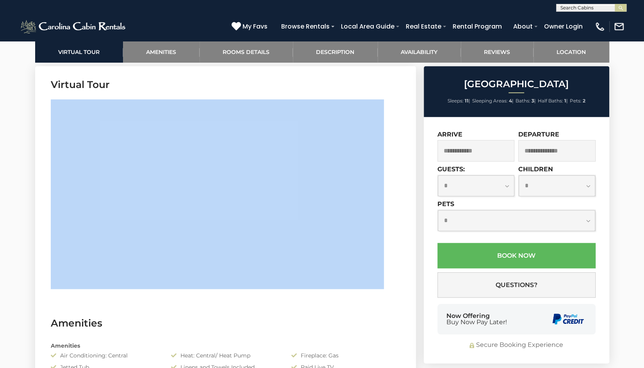
drag, startPoint x: 146, startPoint y: 302, endPoint x: 260, endPoint y: 286, distance: 114.8
click at [170, 135] on section "Virtual Tour" at bounding box center [225, 185] width 381 height 238
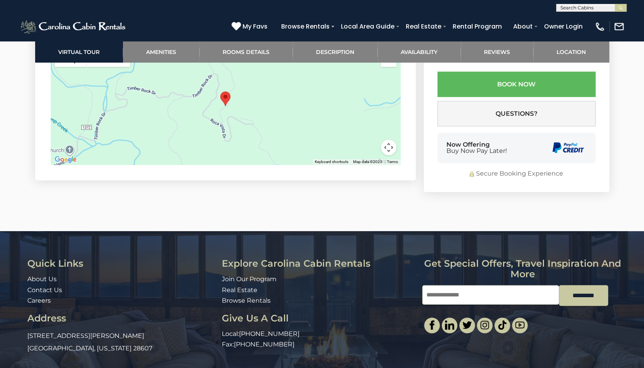
scroll to position [2101, 0]
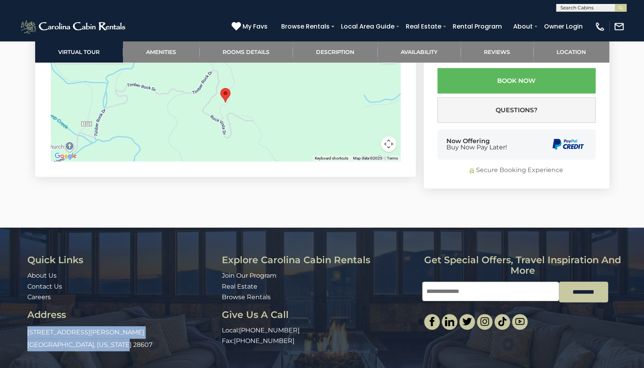
drag, startPoint x: 122, startPoint y: 340, endPoint x: 20, endPoint y: 332, distance: 103.0
click at [20, 332] on div "Quick Links About Us Contact Us Careers Address [STREET_ADDRESS][PERSON_NAME][U…" at bounding box center [322, 304] width 625 height 98
copy p "[STREET_ADDRESS][PERSON_NAME][US_STATE]"
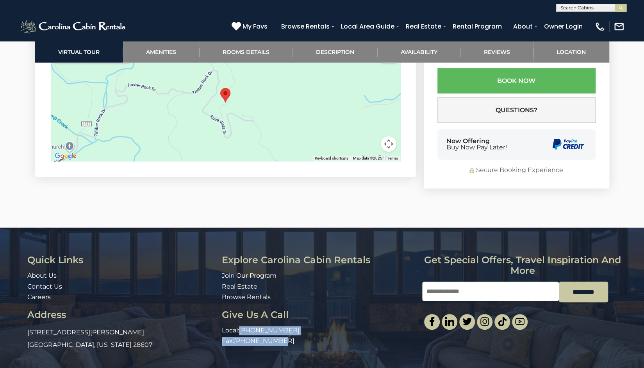
scroll to position [2124, 0]
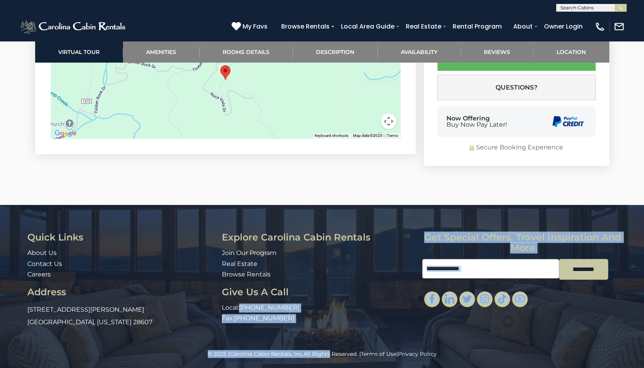
drag, startPoint x: 332, startPoint y: 367, endPoint x: 327, endPoint y: 378, distance: 11.5
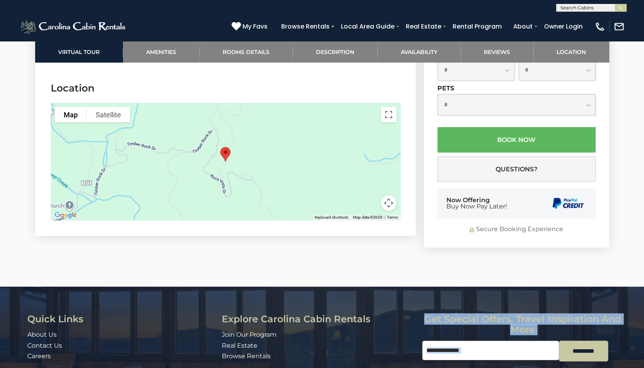
scroll to position [2030, 0]
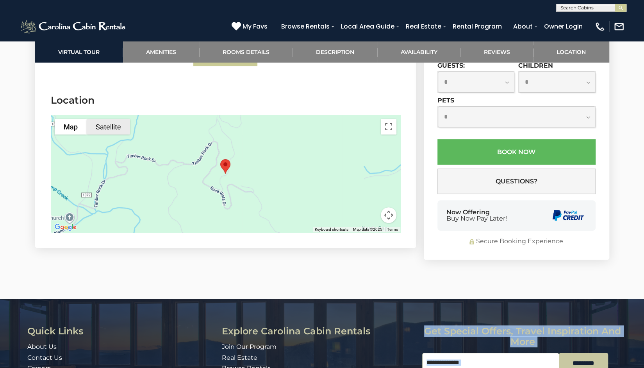
click at [114, 127] on button "Satellite" at bounding box center [108, 127] width 43 height 16
click at [386, 124] on button "Toggle fullscreen view" at bounding box center [389, 127] width 16 height 16
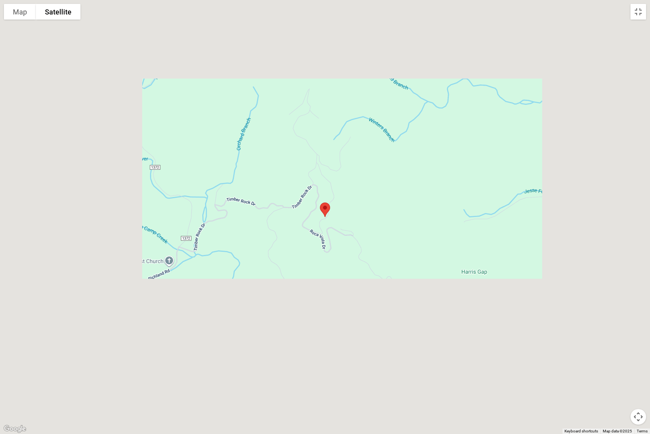
click at [324, 205] on img "Winterfell Lodge" at bounding box center [325, 209] width 16 height 21
click at [327, 209] on img "Winterfell Lodge" at bounding box center [325, 209] width 16 height 21
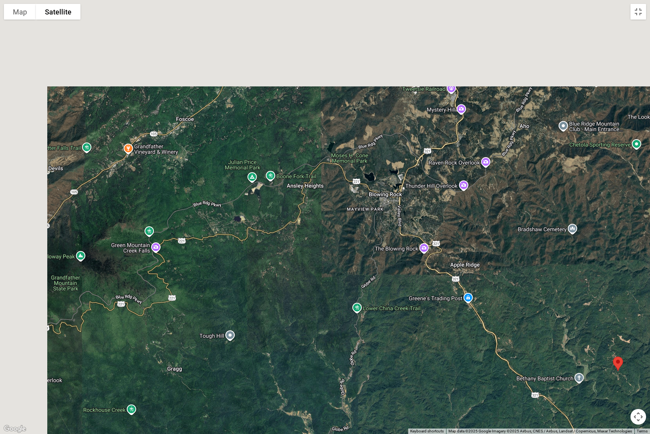
click at [485, 242] on div at bounding box center [325, 217] width 650 height 434
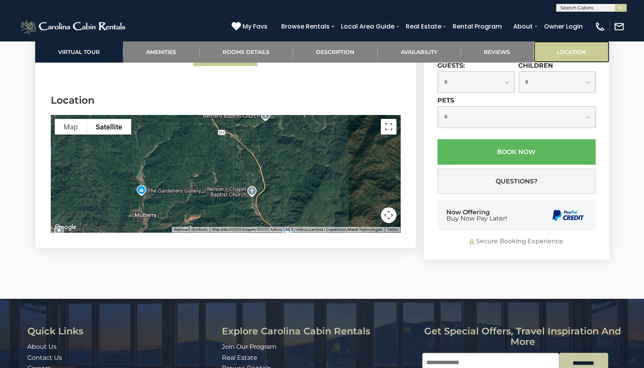
click at [585, 47] on link "Location" at bounding box center [572, 51] width 76 height 21
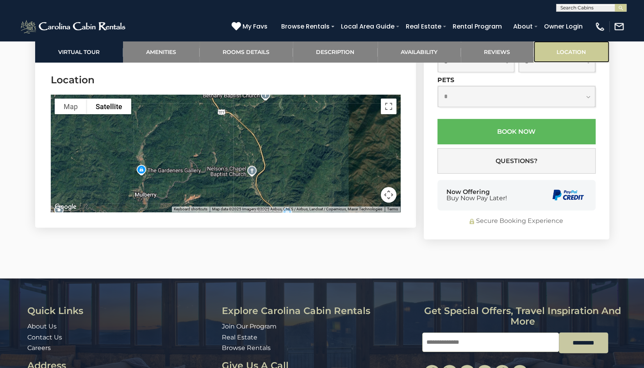
scroll to position [2052, 0]
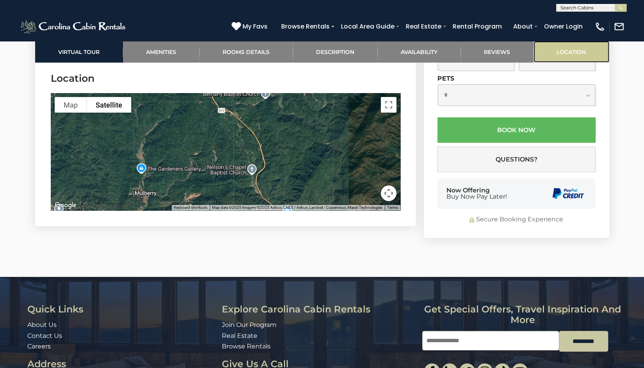
click at [579, 50] on link "Location" at bounding box center [572, 51] width 76 height 21
click at [386, 190] on button "Map camera controls" at bounding box center [389, 193] width 16 height 16
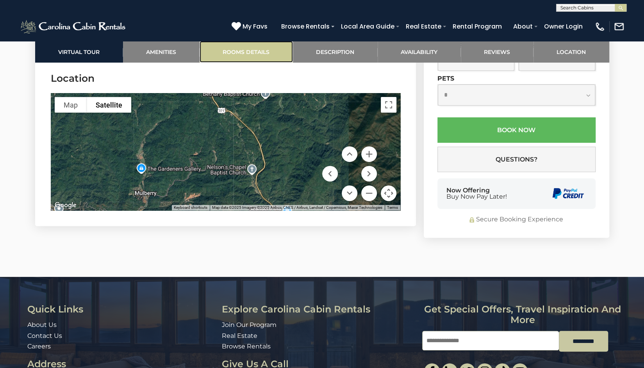
click at [238, 50] on link "Rooms Details" at bounding box center [246, 51] width 93 height 21
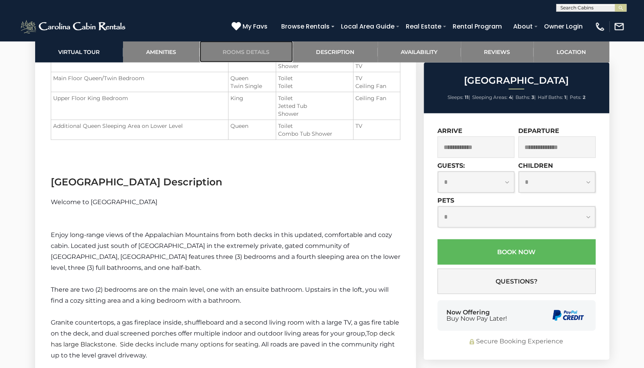
scroll to position [1023, 0]
